Goal: Task Accomplishment & Management: Use online tool/utility

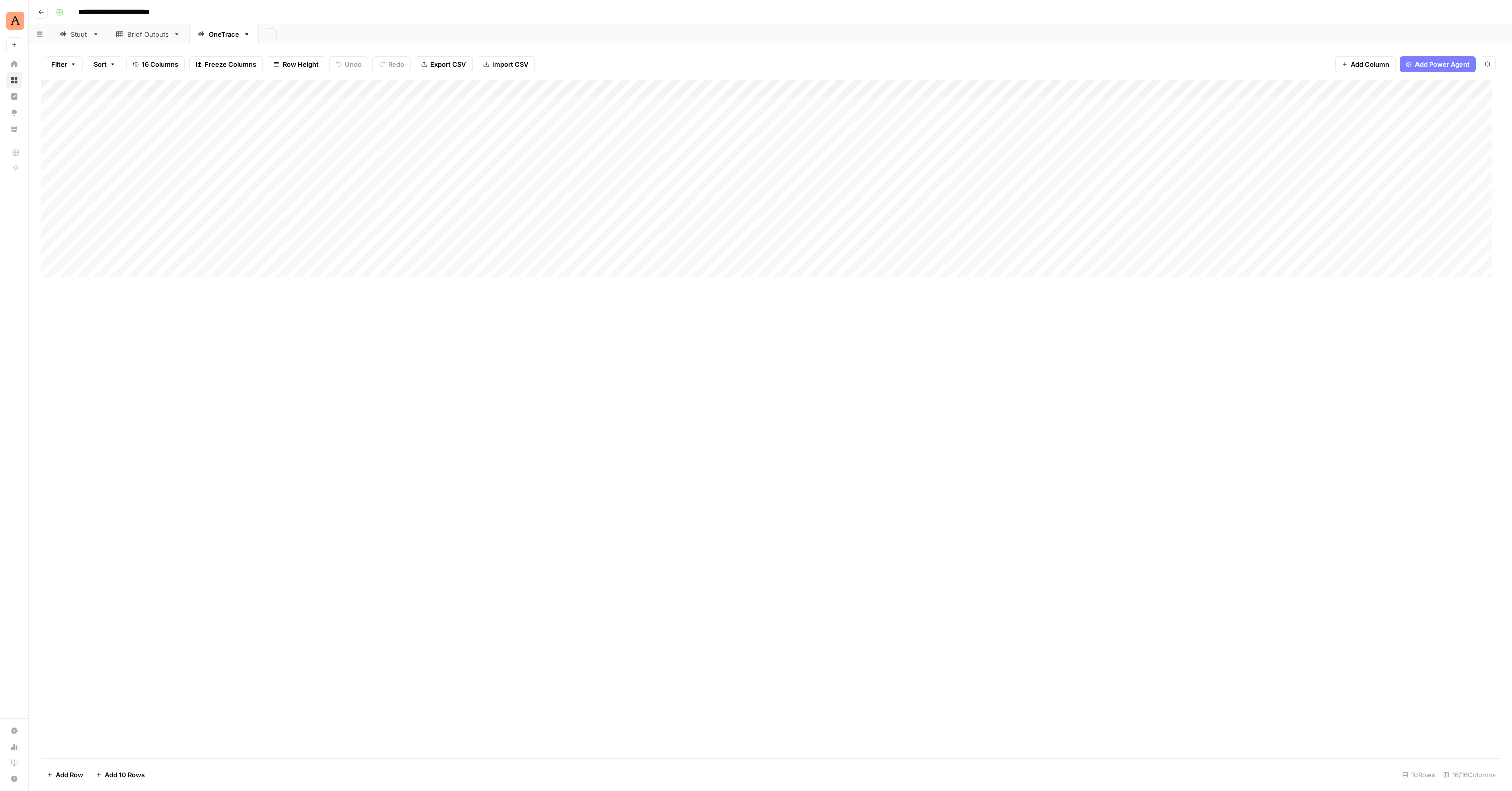
click at [76, 38] on div "Stuut" at bounding box center [79, 34] width 17 height 10
click at [96, 38] on link "Stuut" at bounding box center [79, 34] width 56 height 20
click at [93, 37] on icon "button" at bounding box center [95, 34] width 7 height 7
click at [86, 38] on div "Stuut" at bounding box center [79, 34] width 17 height 10
click at [1423, 88] on div "Add Column" at bounding box center [769, 140] width 1459 height 119
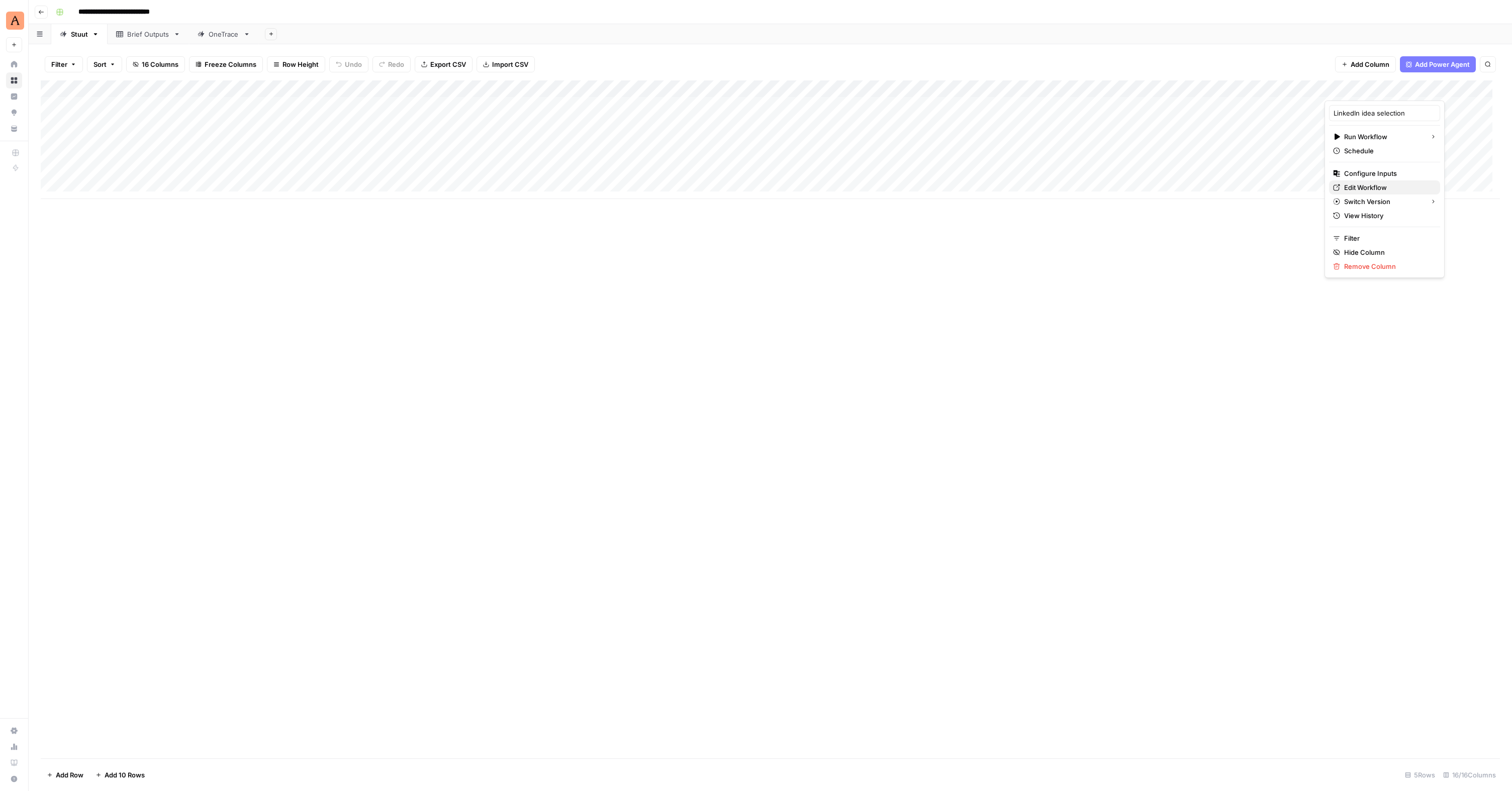
click at [1374, 188] on span "Edit Workflow" at bounding box center [1388, 187] width 88 height 10
click at [1422, 89] on div "Add Column" at bounding box center [769, 140] width 1459 height 119
click at [1363, 184] on span "Edit Workflow" at bounding box center [1388, 187] width 88 height 10
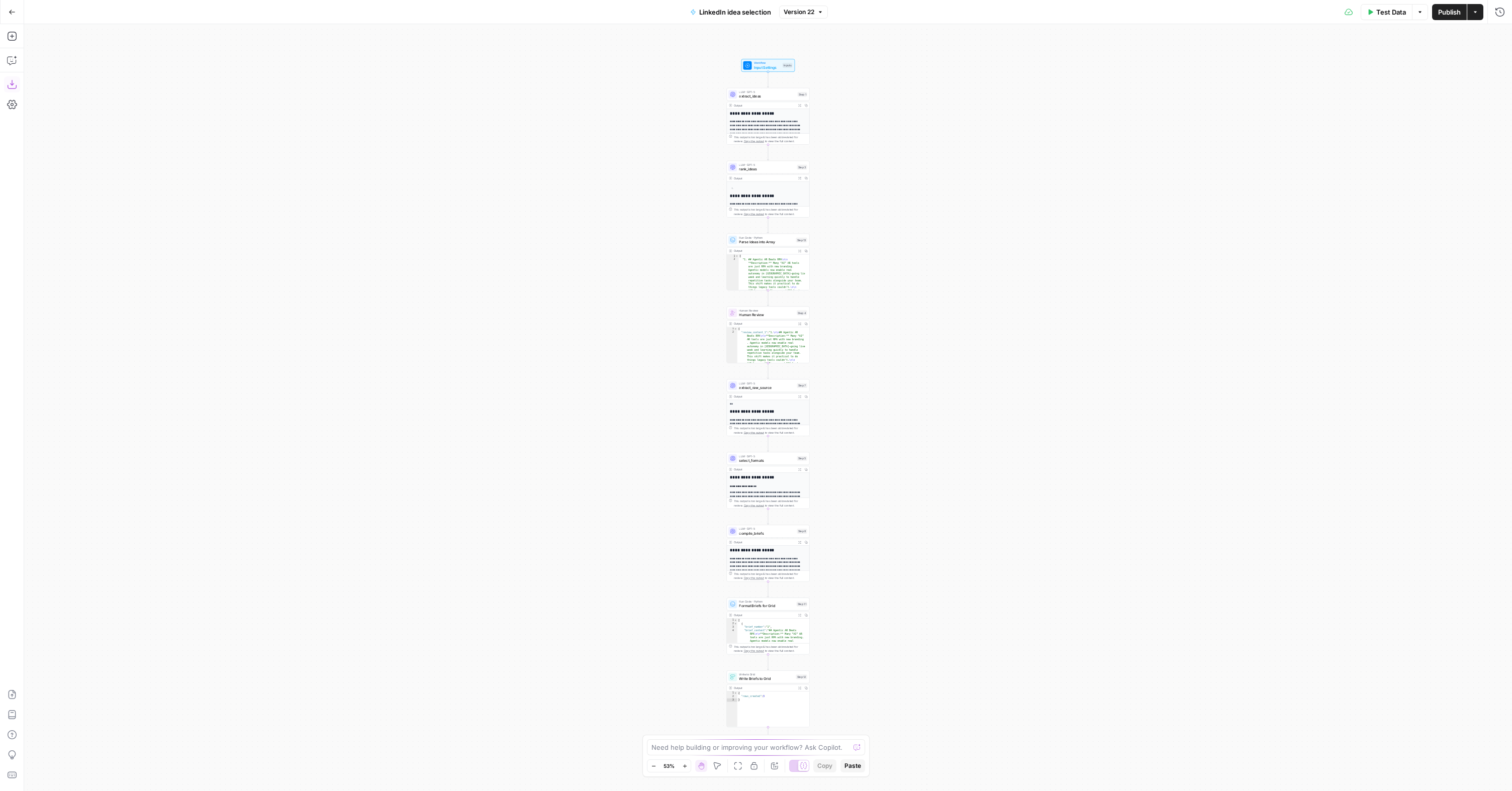
click at [11, 82] on icon "button" at bounding box center [12, 84] width 10 height 10
click at [753, 61] on span "Workflow" at bounding box center [767, 62] width 27 height 4
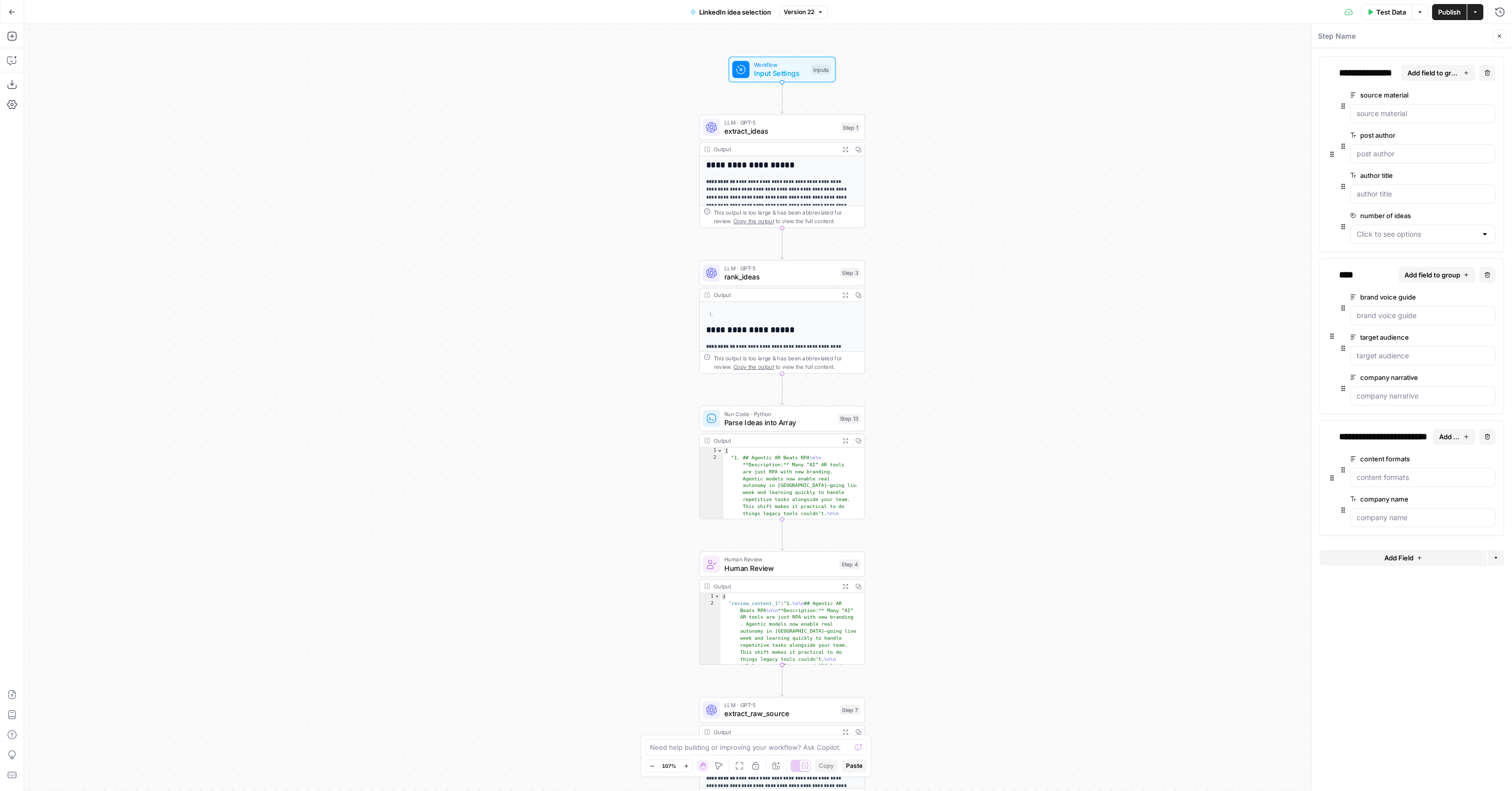
click at [13, 17] on button "Go Back" at bounding box center [13, 13] width 19 height 18
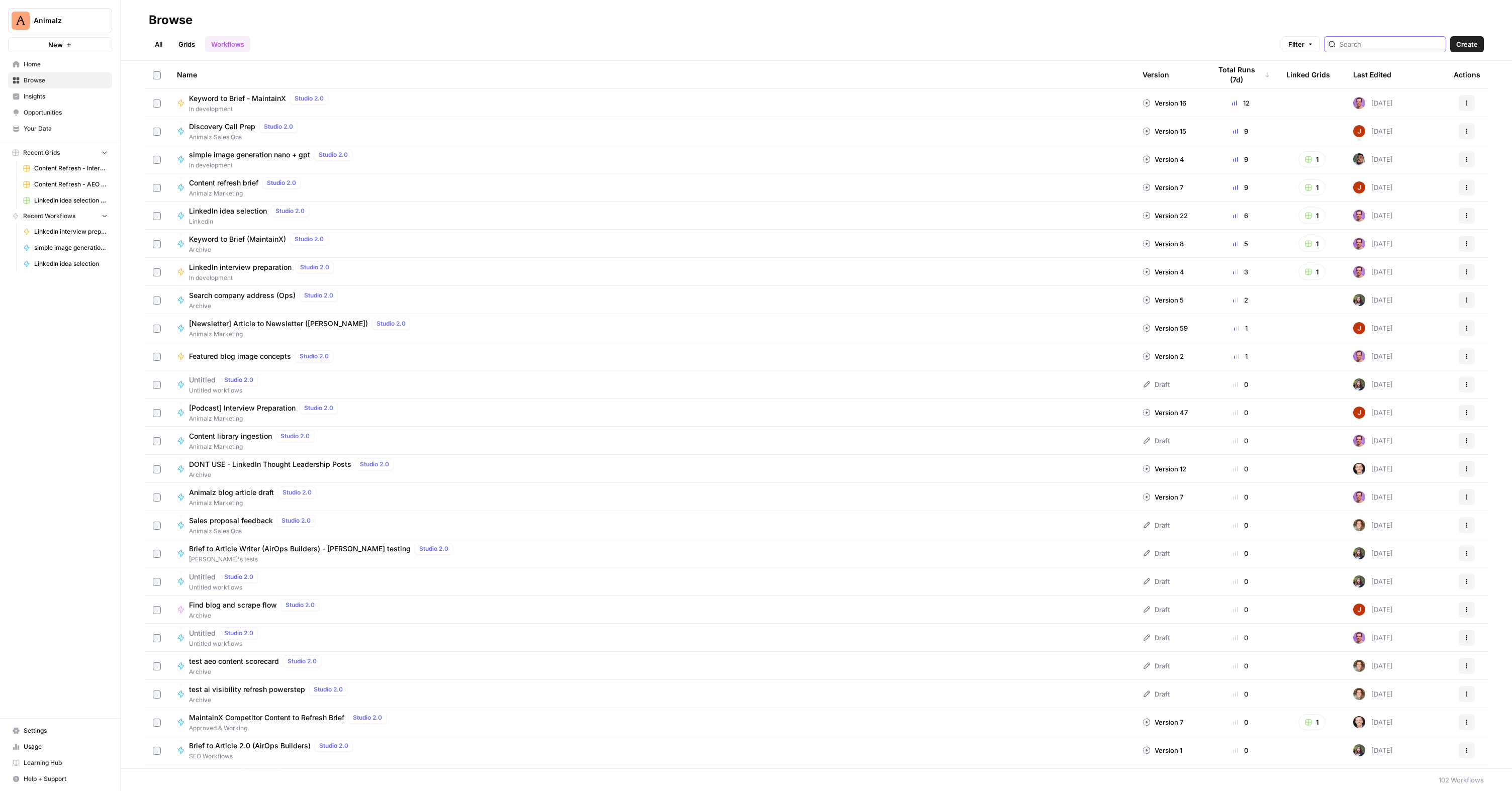
click at [1376, 48] on input "search" at bounding box center [1390, 45] width 102 height 10
type input "linkedin"
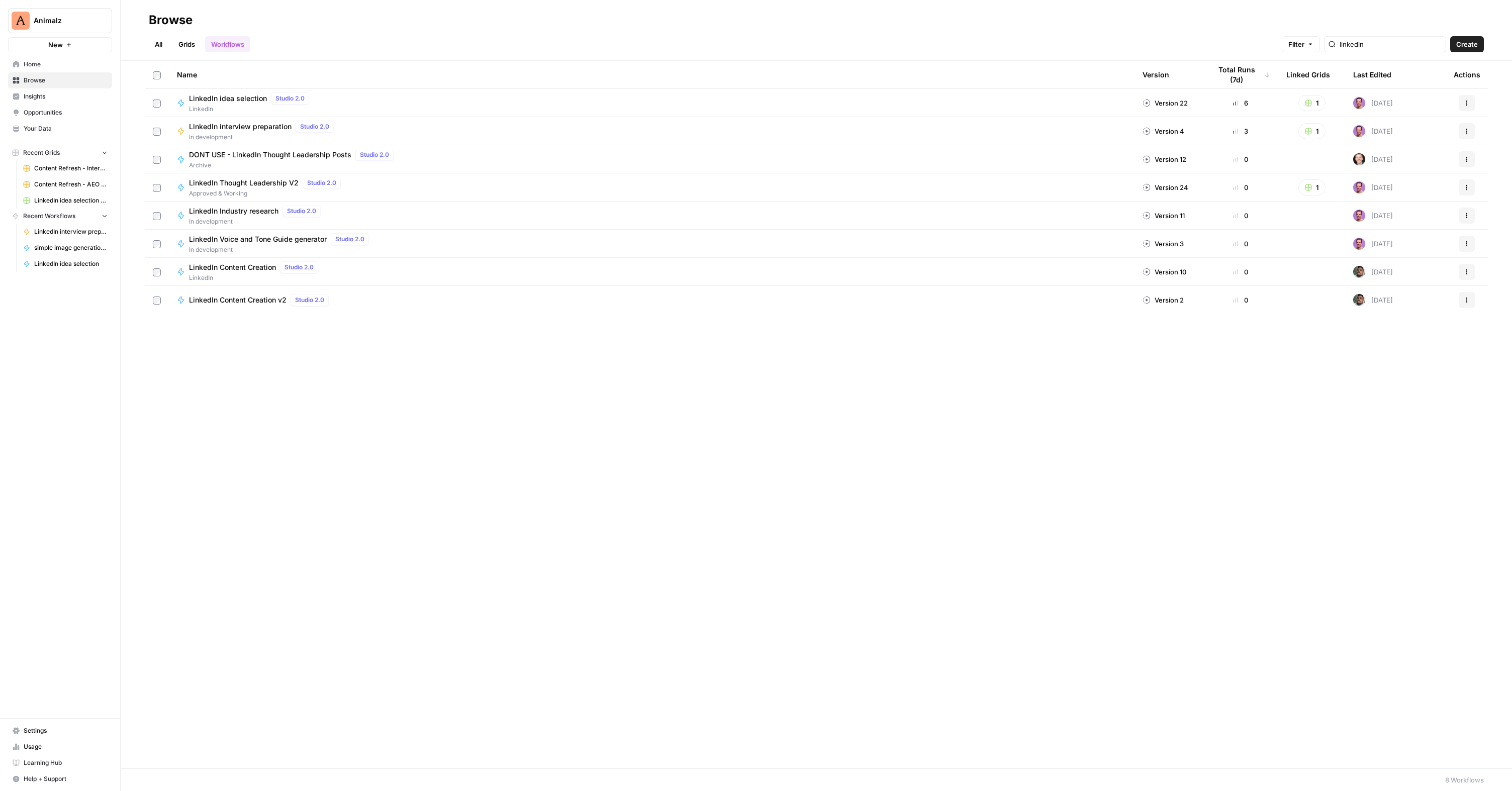
click at [253, 273] on span "LinkedIn" at bounding box center [256, 277] width 133 height 9
click at [236, 300] on span "LinkedIn Content Creation v2" at bounding box center [238, 300] width 98 height 10
click at [235, 271] on span "LinkedIn Content Creation" at bounding box center [232, 267] width 87 height 10
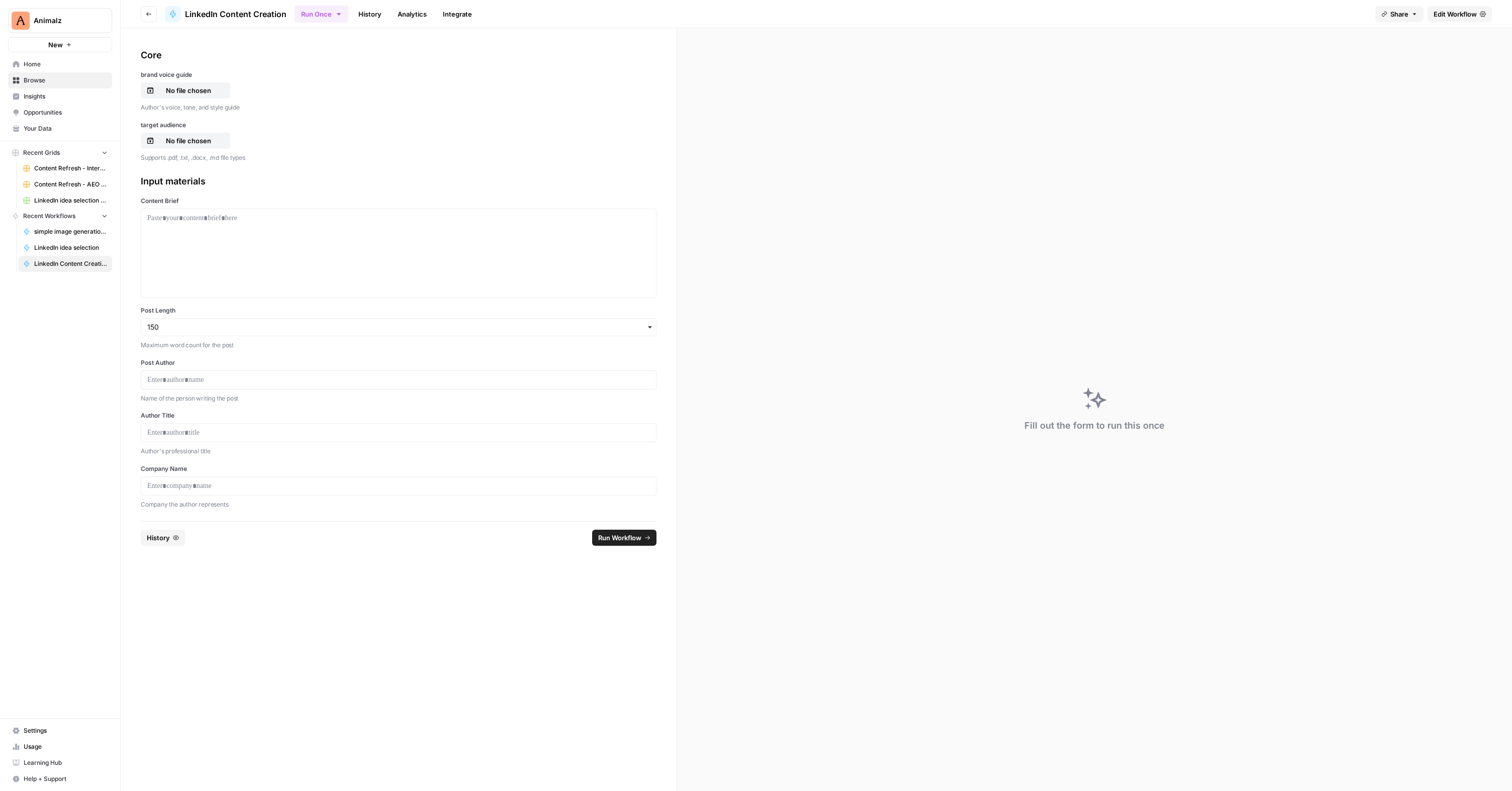
click at [1455, 15] on span "Edit Workflow" at bounding box center [1454, 14] width 43 height 10
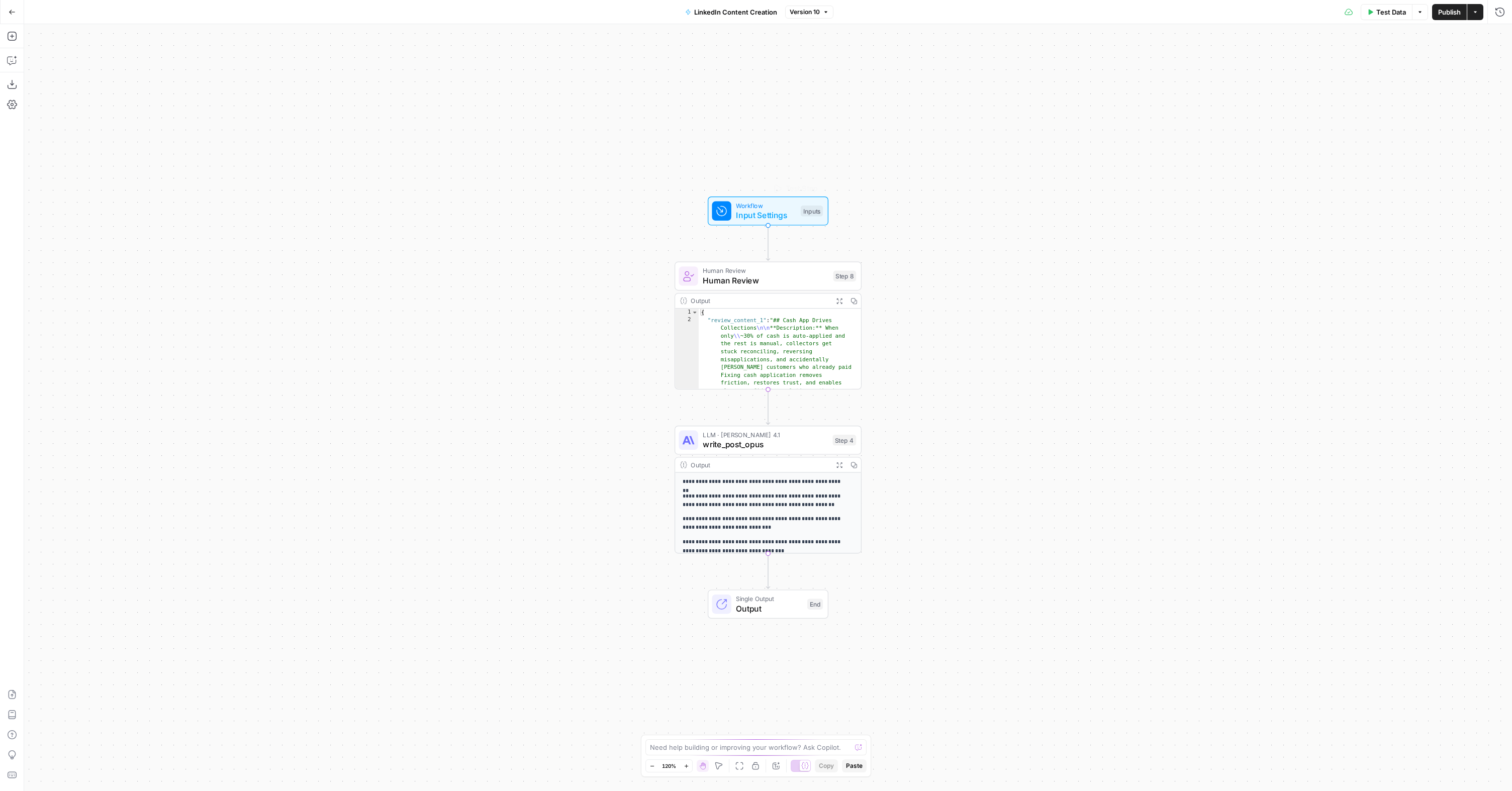
click at [761, 214] on span "Input Settings" at bounding box center [765, 215] width 60 height 12
click at [11, 82] on icon "button" at bounding box center [12, 84] width 10 height 10
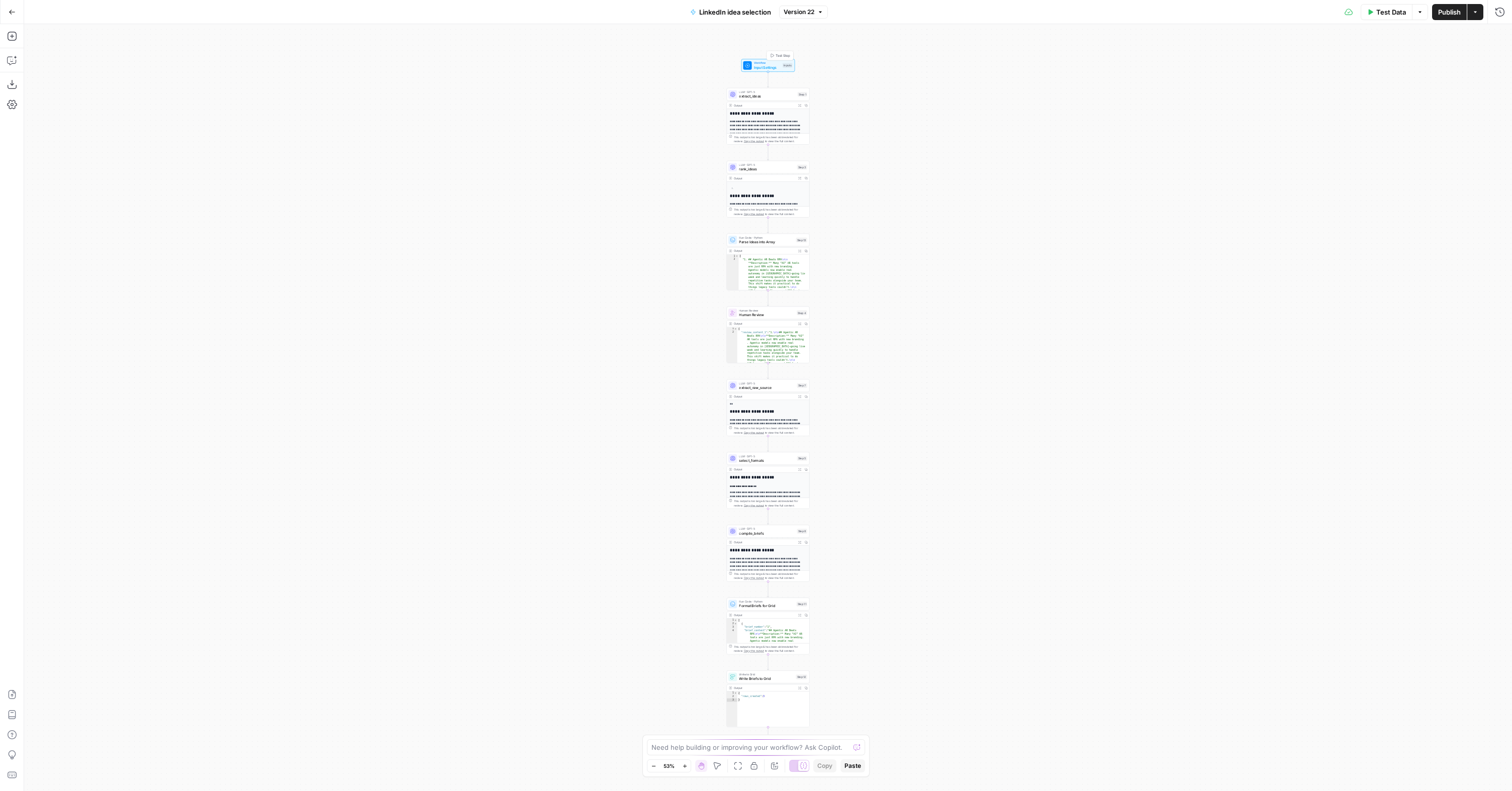
click at [756, 66] on span "Input Settings" at bounding box center [767, 67] width 27 height 6
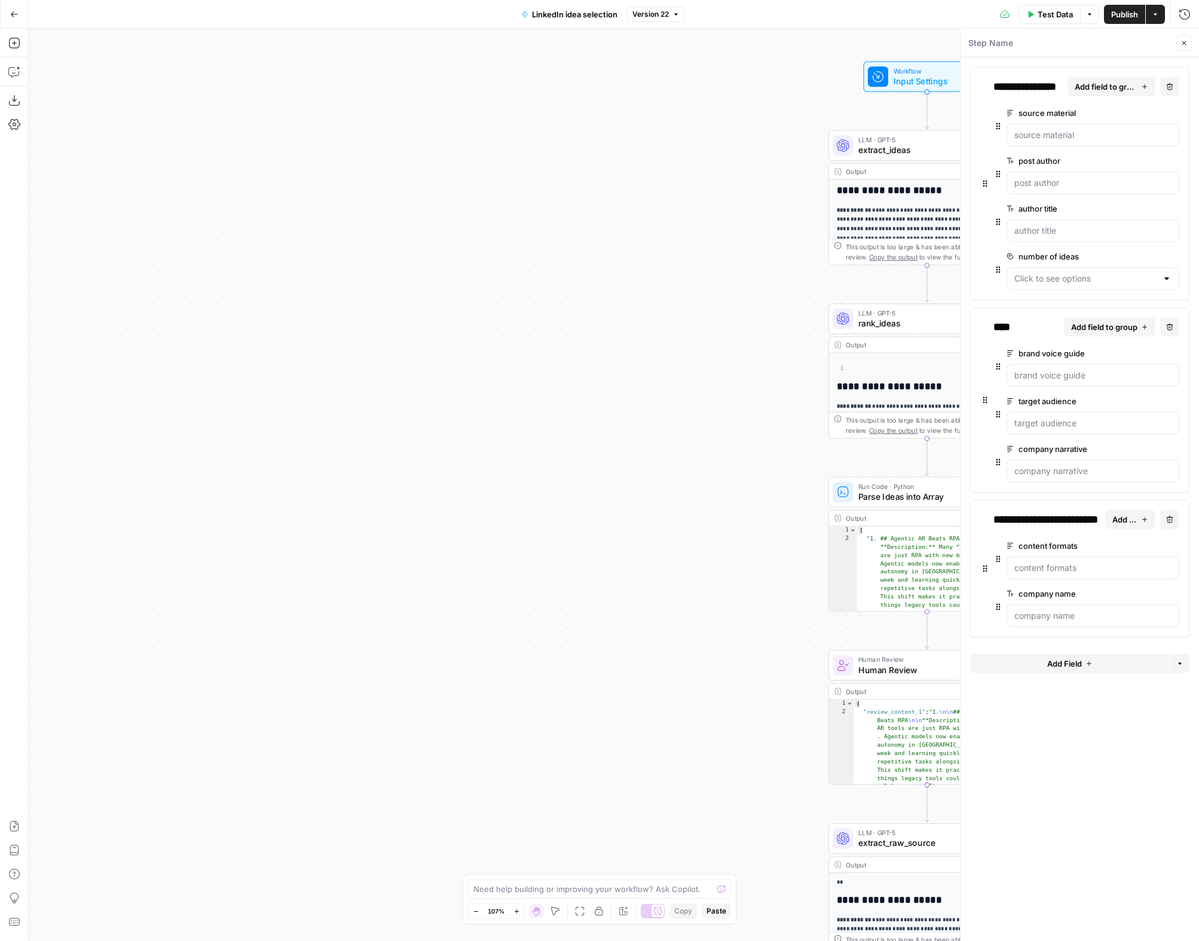
click at [206, 147] on div "**********" at bounding box center [614, 485] width 1170 height 912
